Goal: Book appointment/travel/reservation

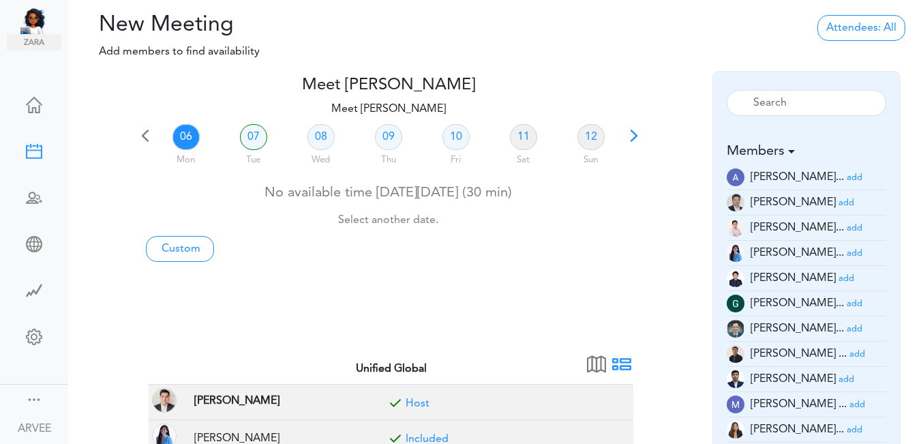
click at [630, 135] on span at bounding box center [633, 140] width 19 height 19
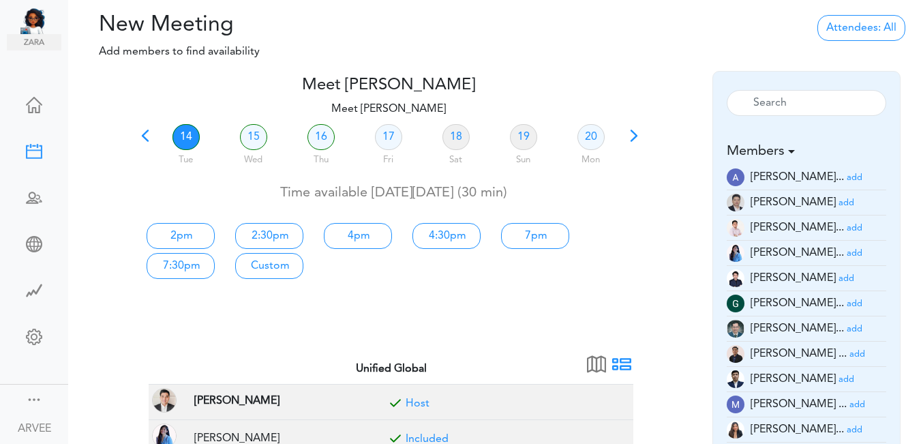
click at [179, 134] on link "14" at bounding box center [185, 137] width 27 height 26
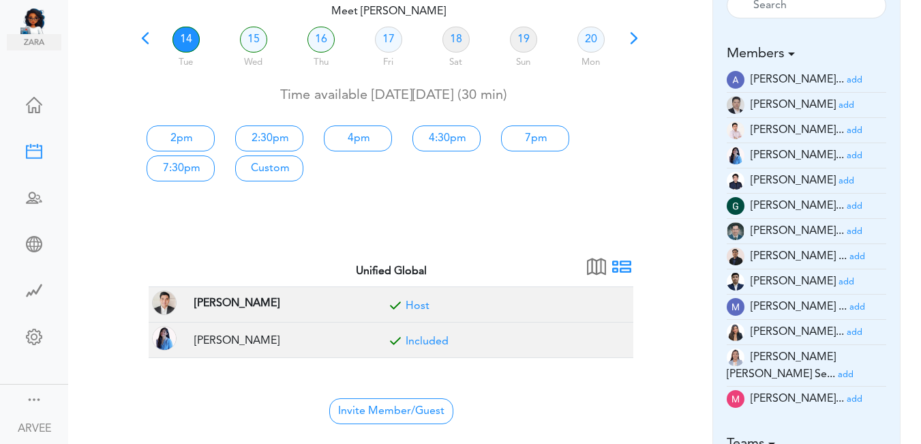
scroll to position [221, 0]
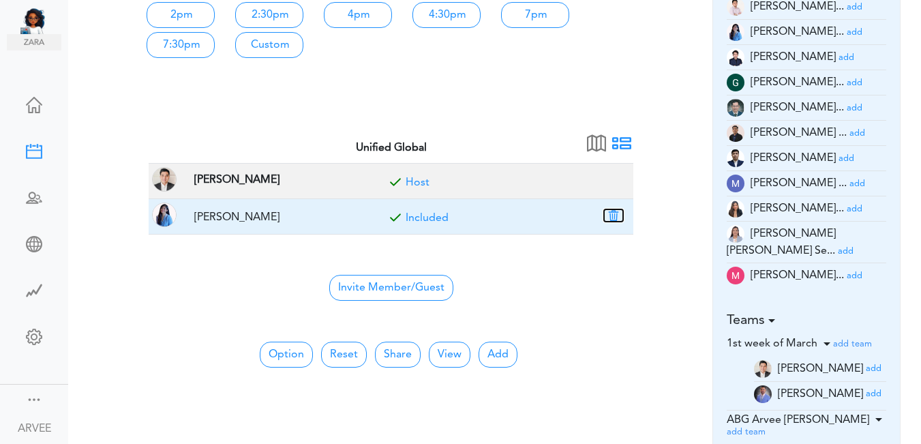
click at [613, 217] on button "button" at bounding box center [613, 215] width 19 height 12
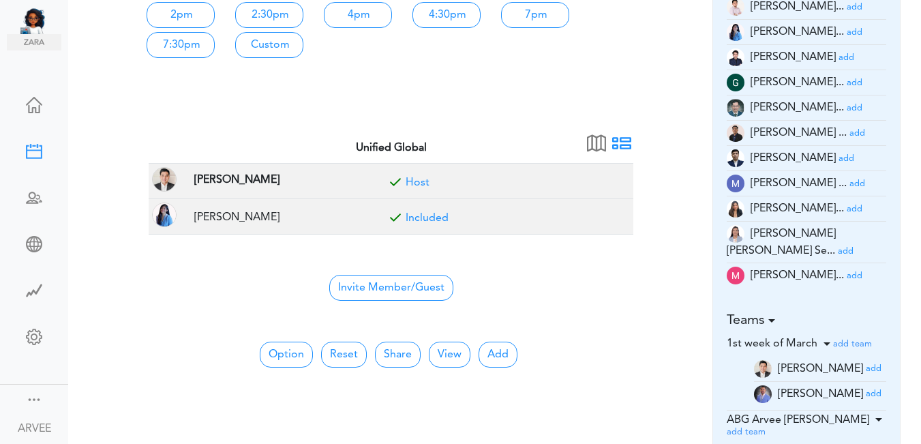
click at [524, 76] on div "14 Tue 15 Wed 16 Thu 17 Fri 18 Sat 19 Sun 20 Mon Time available [DATE][DATE] (3…" at bounding box center [388, 20] width 505 height 241
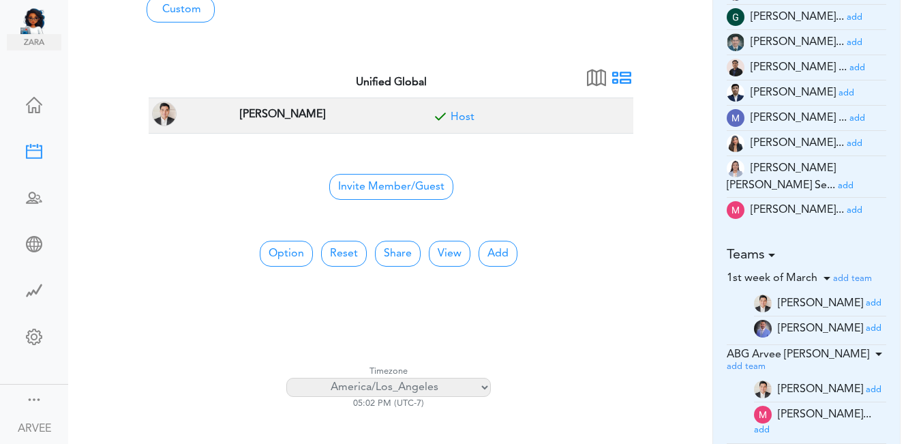
scroll to position [320, 0]
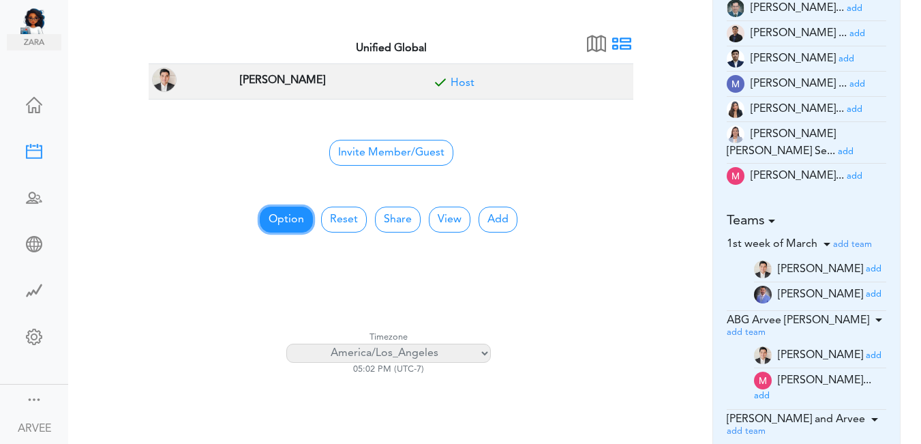
click at [290, 219] on button "Option" at bounding box center [286, 219] width 53 height 26
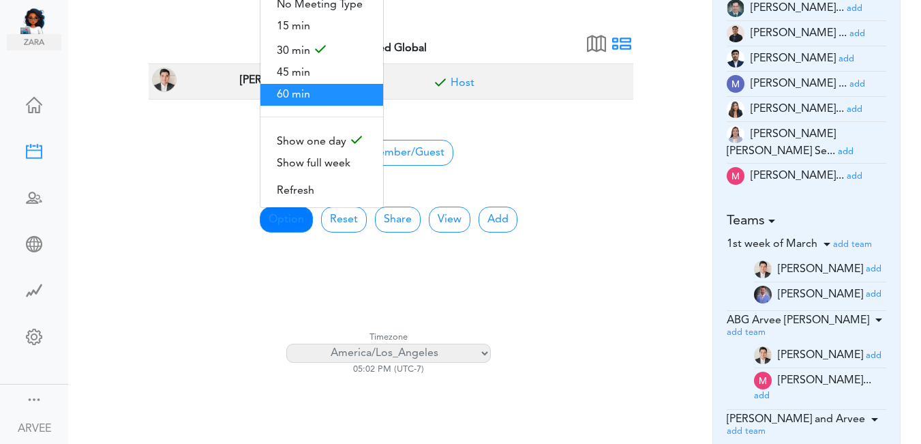
click at [322, 91] on span "60 min" at bounding box center [321, 95] width 123 height 22
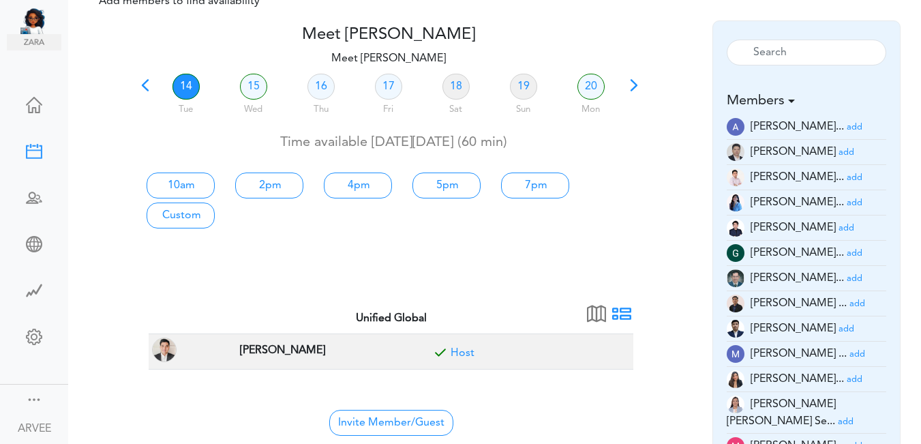
scroll to position [0, 0]
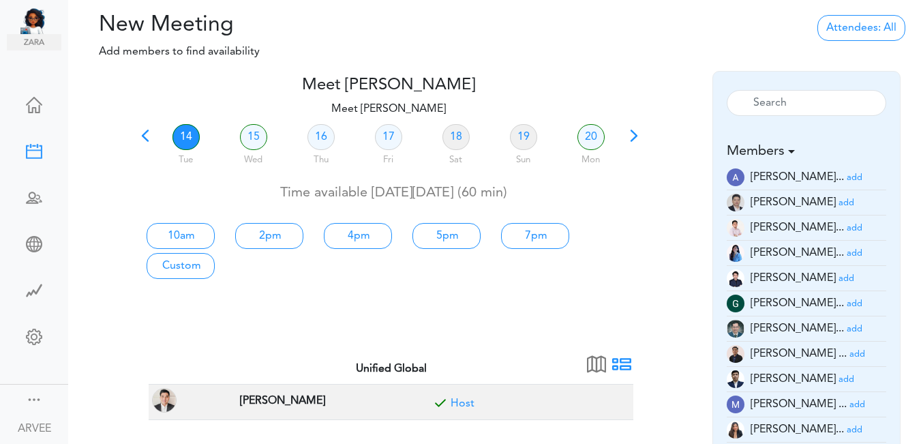
click at [185, 138] on link "14" at bounding box center [185, 137] width 27 height 26
click at [262, 234] on link "2pm" at bounding box center [269, 236] width 68 height 26
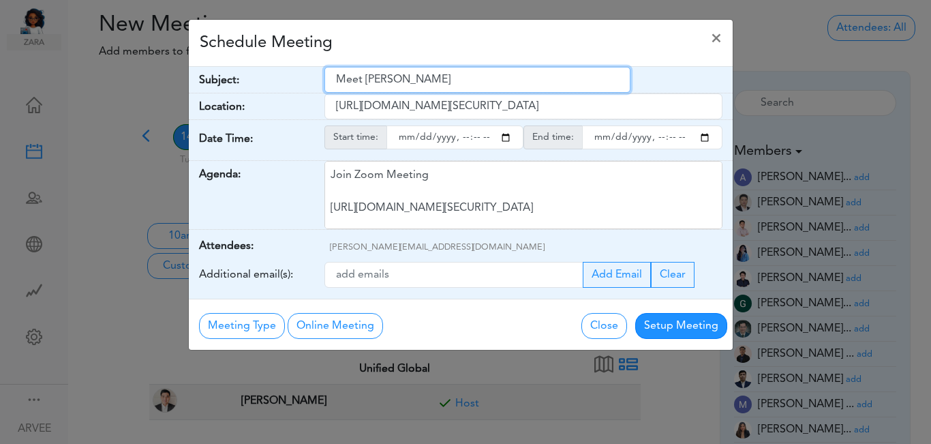
click at [338, 78] on input "Meet [PERSON_NAME]" at bounding box center [477, 80] width 306 height 26
drag, startPoint x: 338, startPoint y: 78, endPoint x: 450, endPoint y: 78, distance: 112.4
click at [450, 78] on input "Meet [PERSON_NAME]" at bounding box center [477, 80] width 306 height 26
paste input "ePlan Services Meeting with Unified Global"
type input "ePlan Services Meeting with Unified Global"
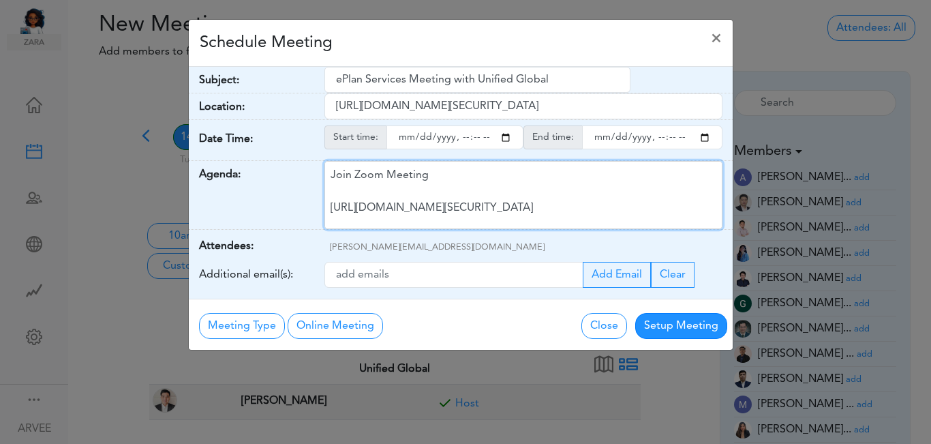
click at [460, 191] on div "Join Zoom Meeting [URL][DOMAIN_NAME][SECURITY_DATA] Meeting ID: 9174257685 Pass…" at bounding box center [523, 195] width 398 height 68
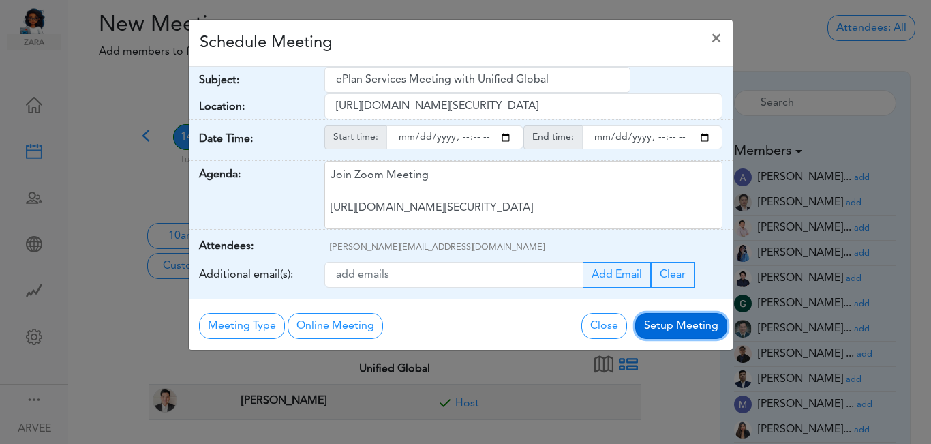
click at [670, 320] on button "Setup Meeting" at bounding box center [681, 326] width 92 height 26
